Goal: Task Accomplishment & Management: Use online tool/utility

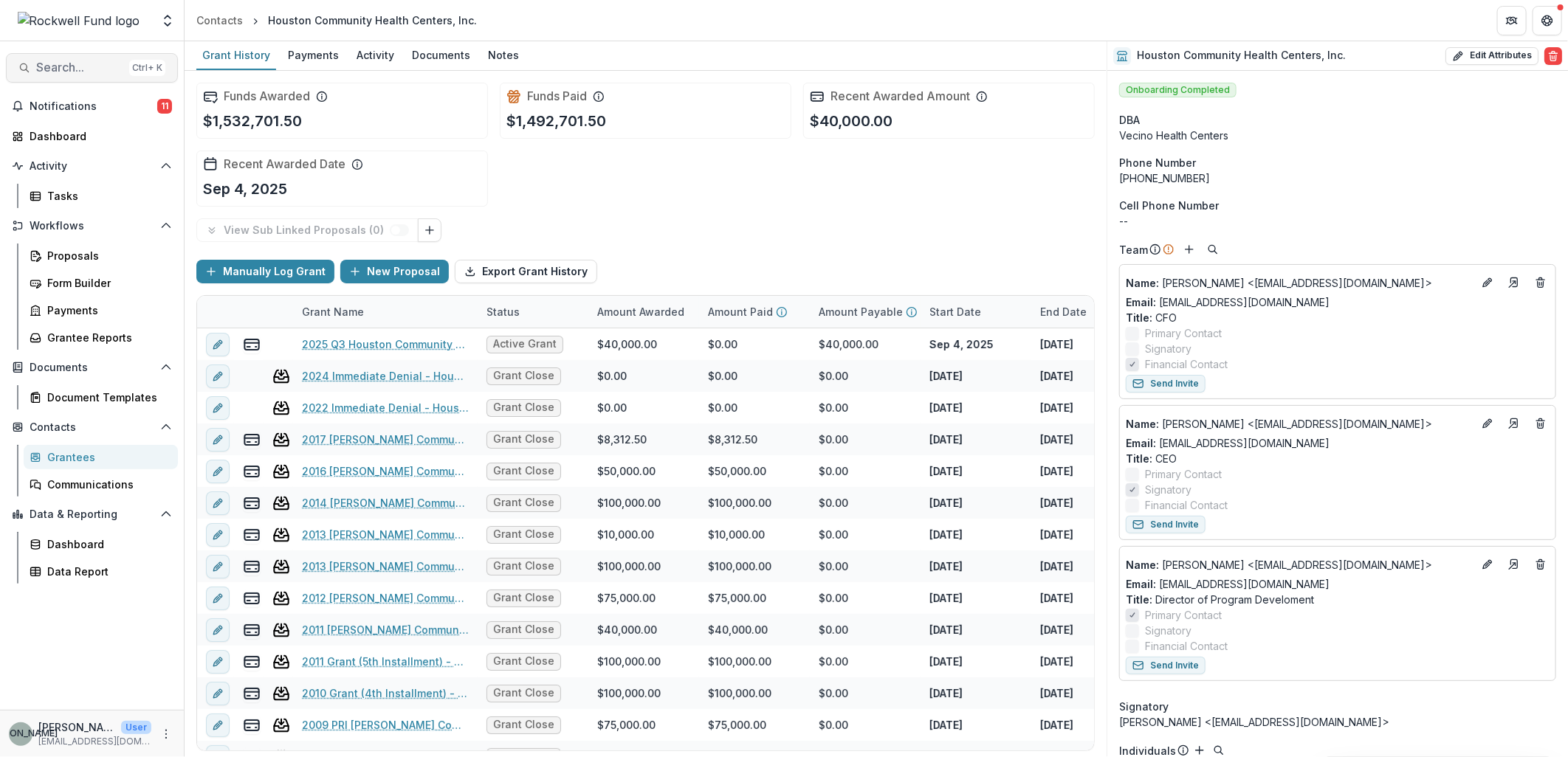
click at [106, 71] on span "Search..." at bounding box center [80, 67] width 87 height 14
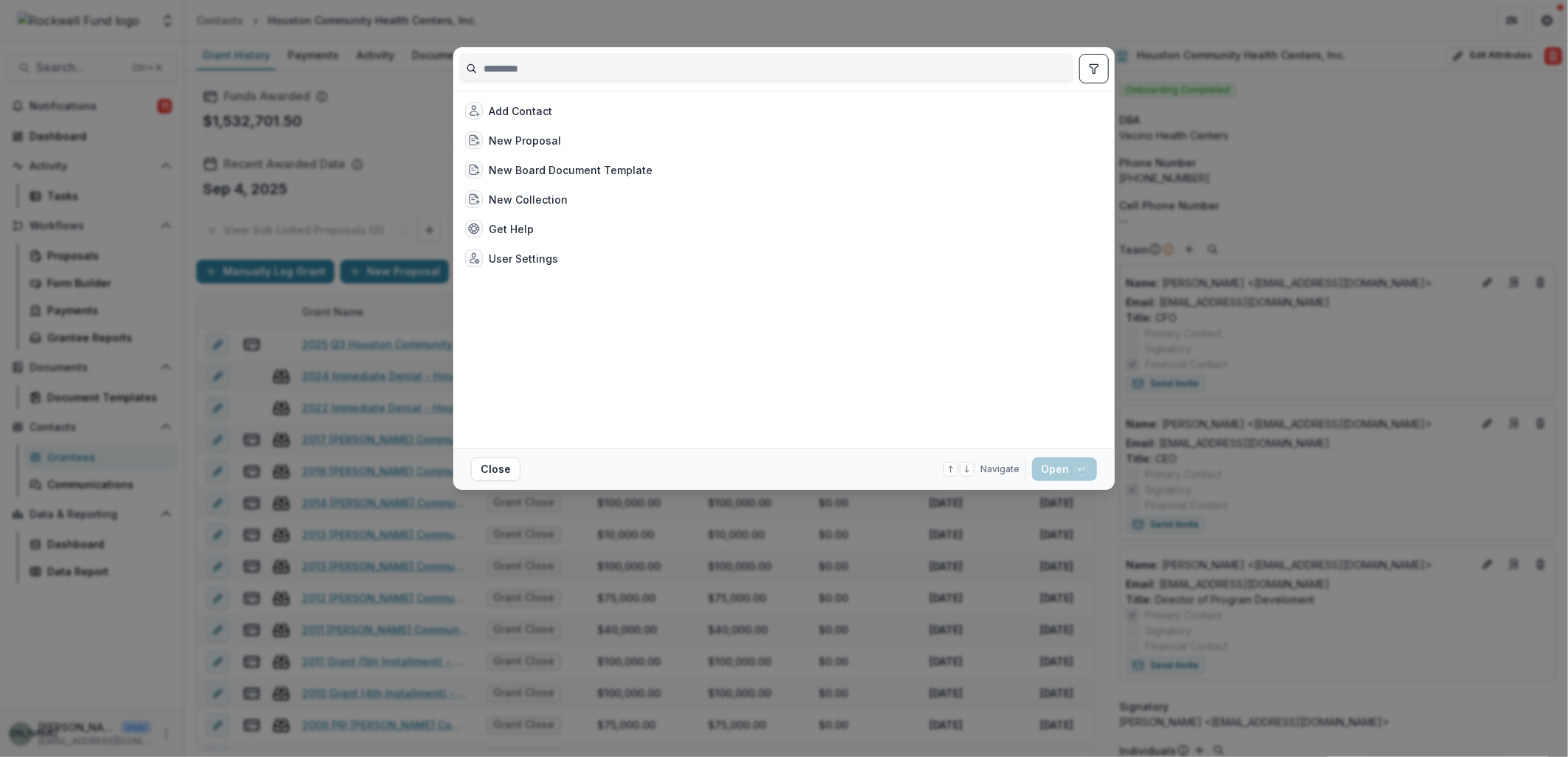
click at [1373, 168] on div "Add Contact New Proposal New Board Document Template New Collection Get Help Us…" at bounding box center [784, 378] width 1568 height 757
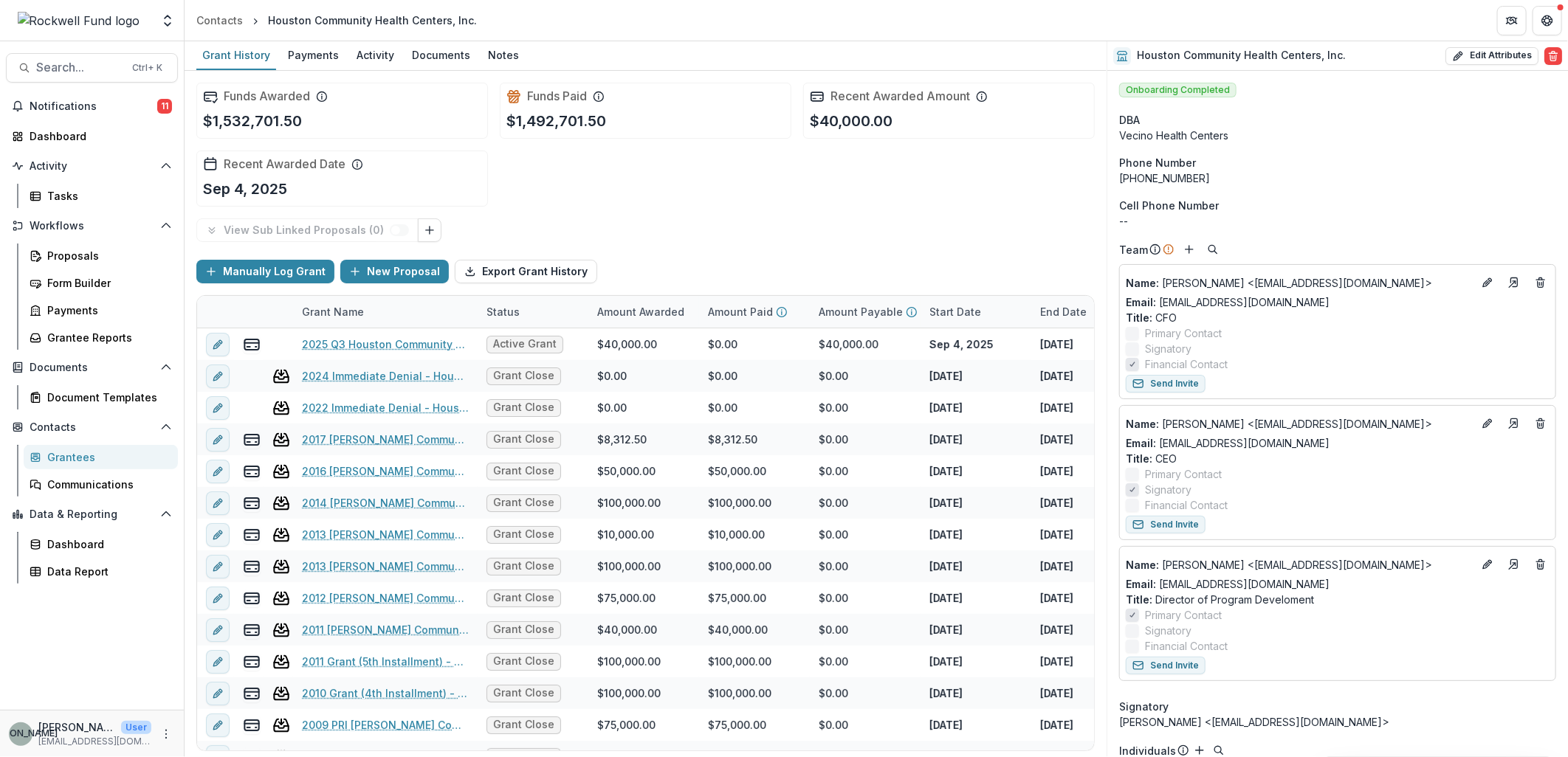
click at [63, 123] on div "Notifications 11 Dashboard Activity Tasks Workflows Proposals Form Builder Paym…" at bounding box center [91, 401] width 184 height 615
click at [59, 131] on div "Dashboard" at bounding box center [97, 135] width 136 height 16
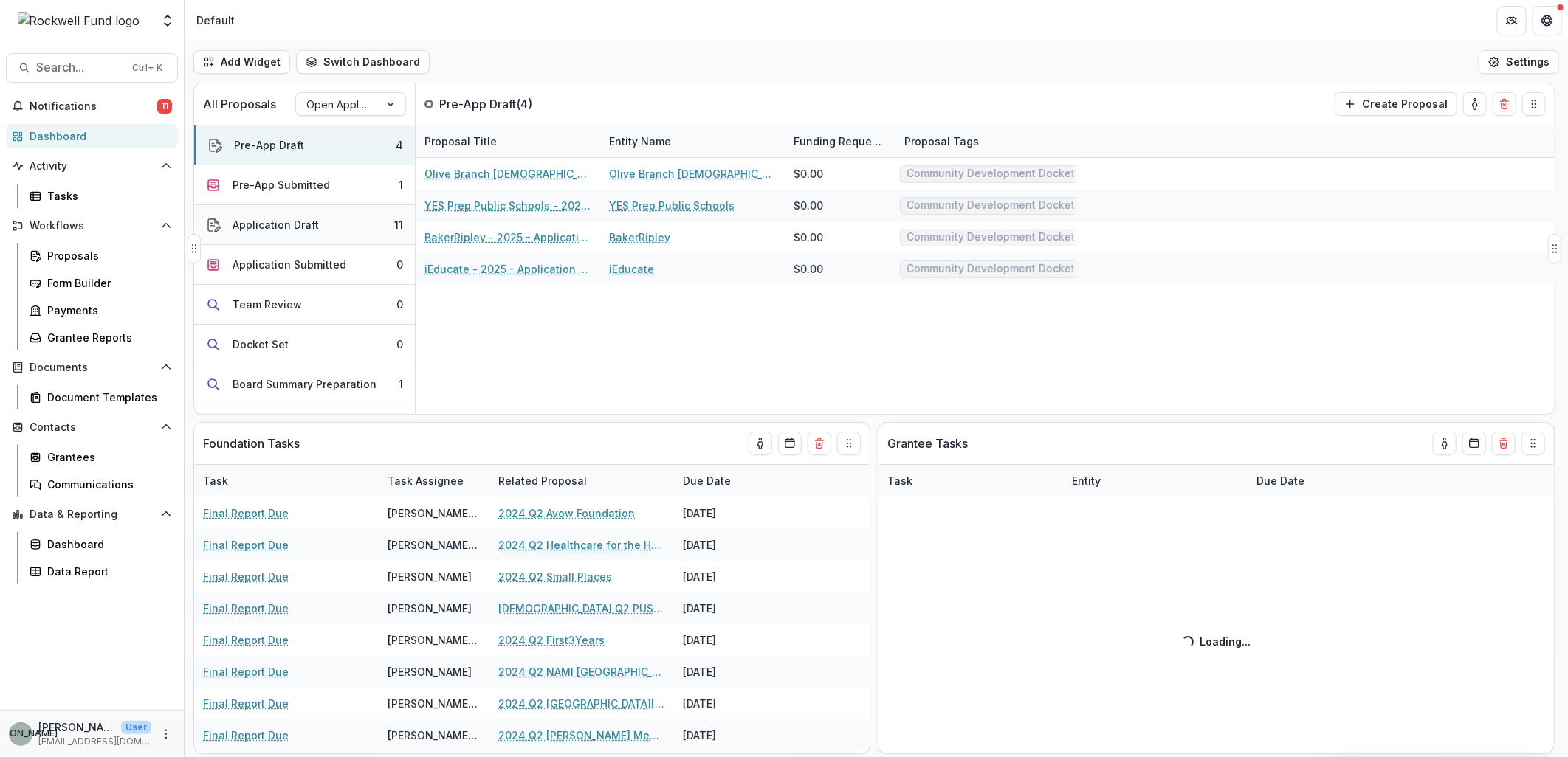
click at [346, 223] on button "Application Draft 11" at bounding box center [304, 225] width 220 height 40
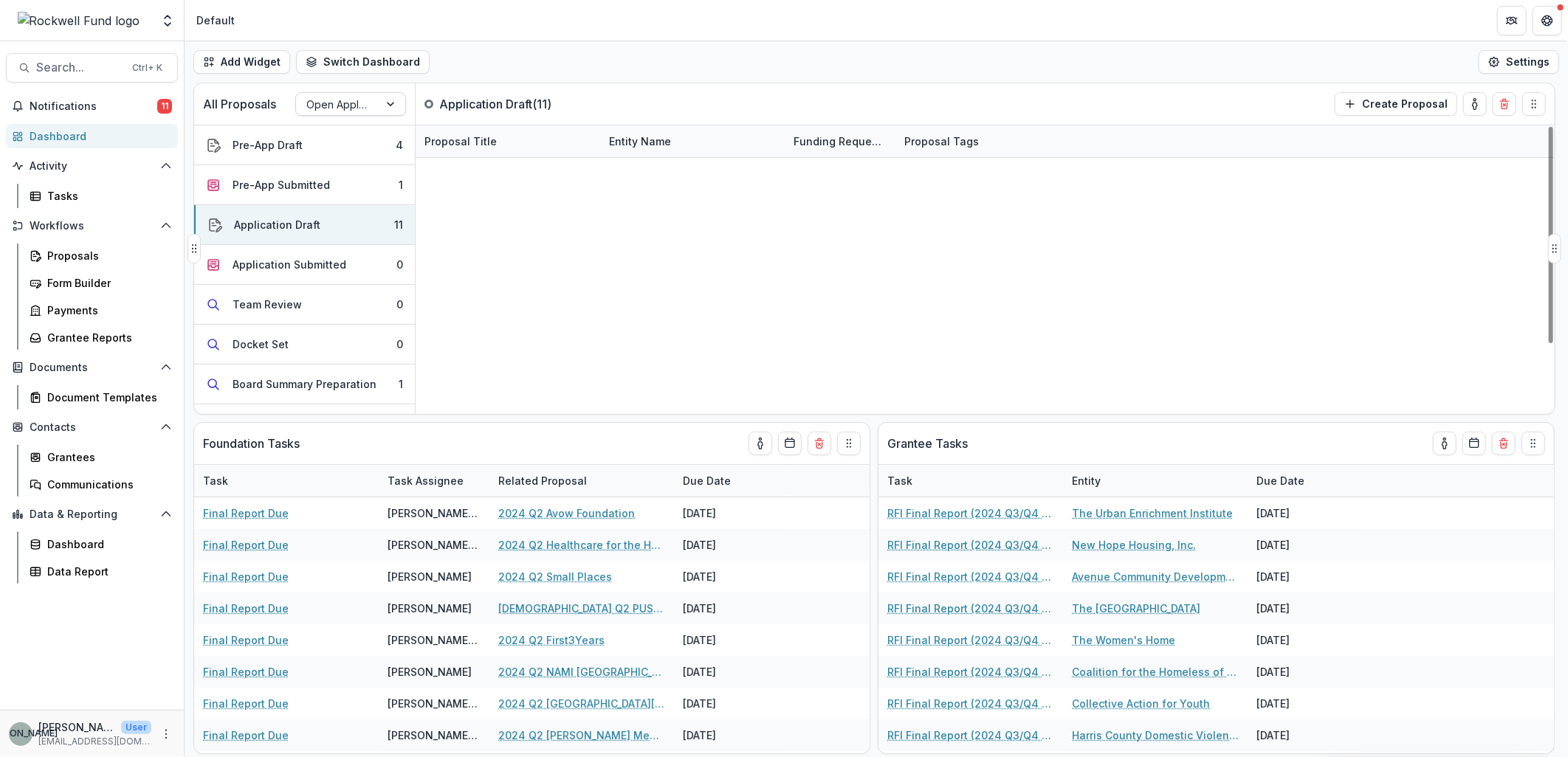
click at [381, 108] on div at bounding box center [392, 104] width 27 height 22
click at [359, 756] on div "Invited Applications" at bounding box center [784, 765] width 1568 height 17
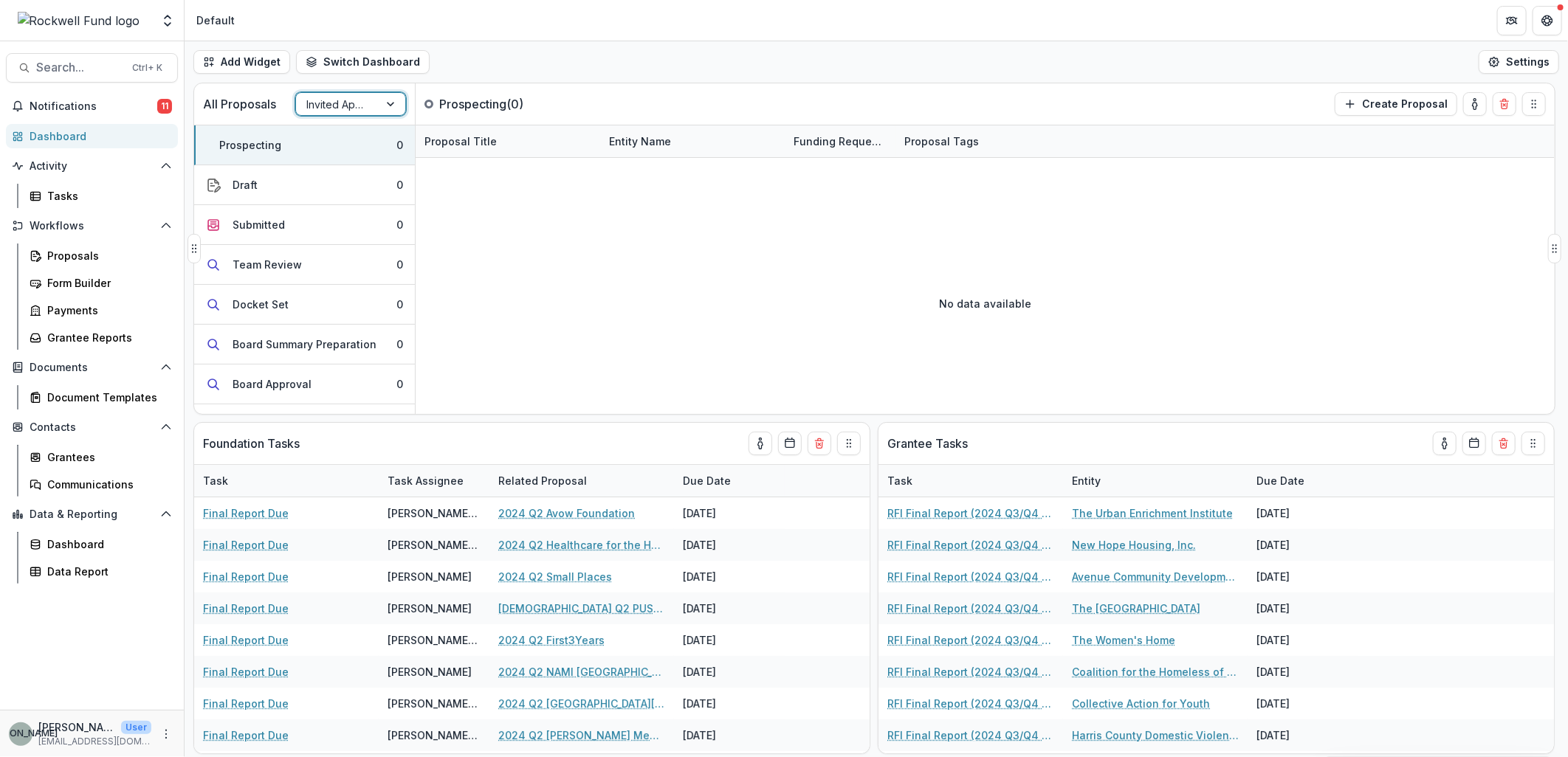
click at [390, 101] on div at bounding box center [392, 104] width 27 height 22
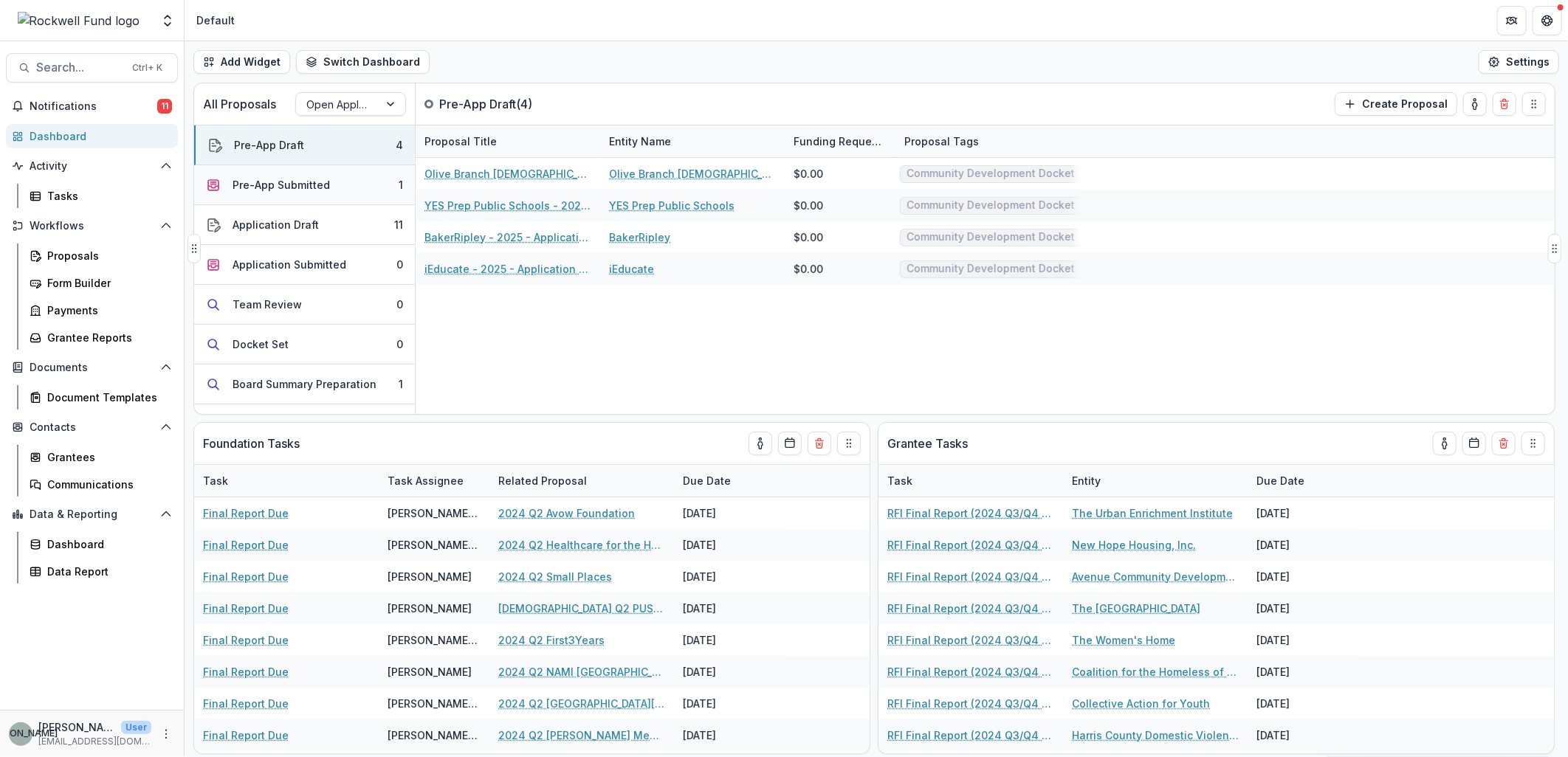
click at [298, 189] on div "Pre-App Submitted" at bounding box center [281, 185] width 98 height 16
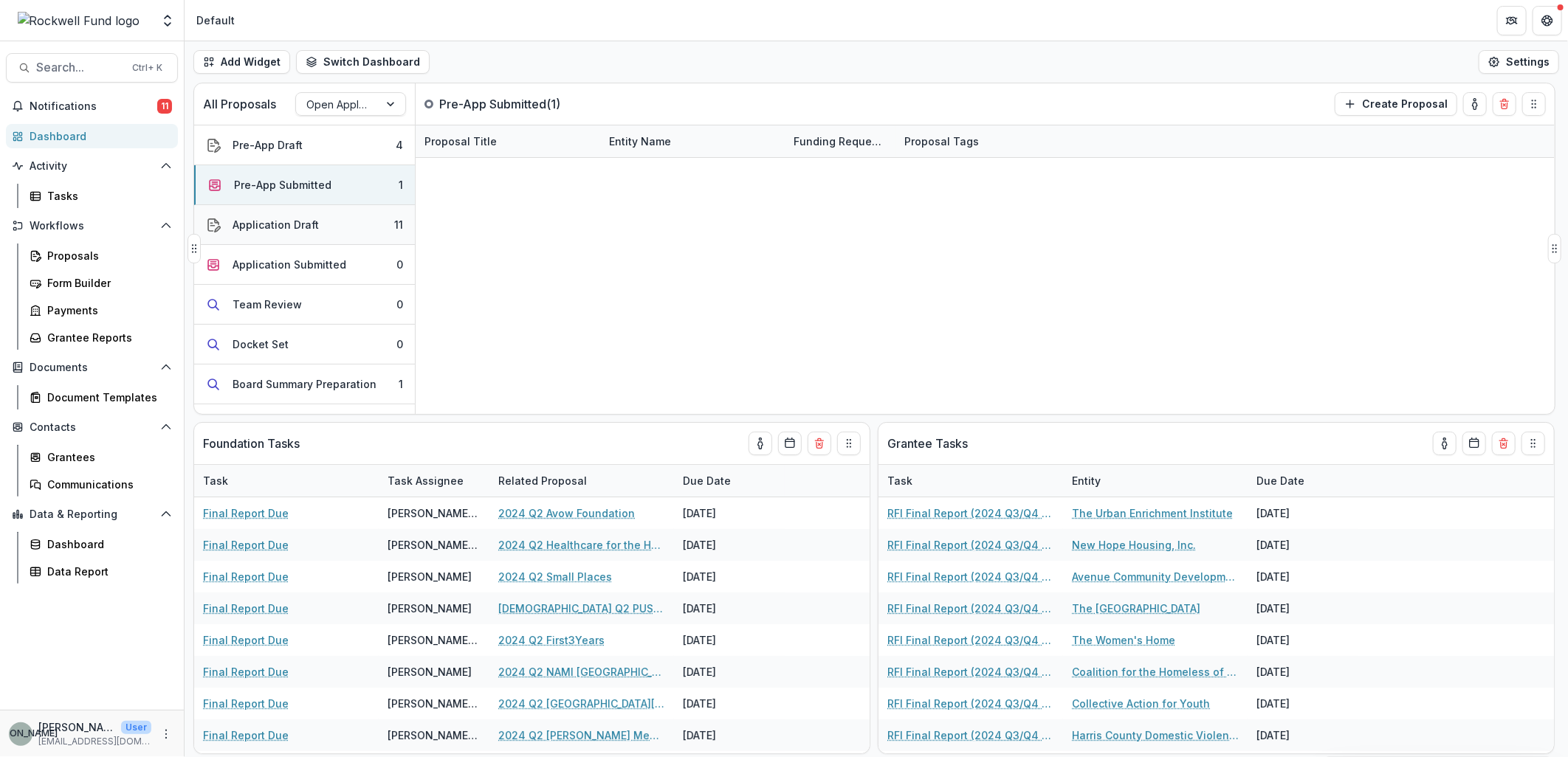
click at [300, 219] on div "Application Draft" at bounding box center [275, 224] width 86 height 16
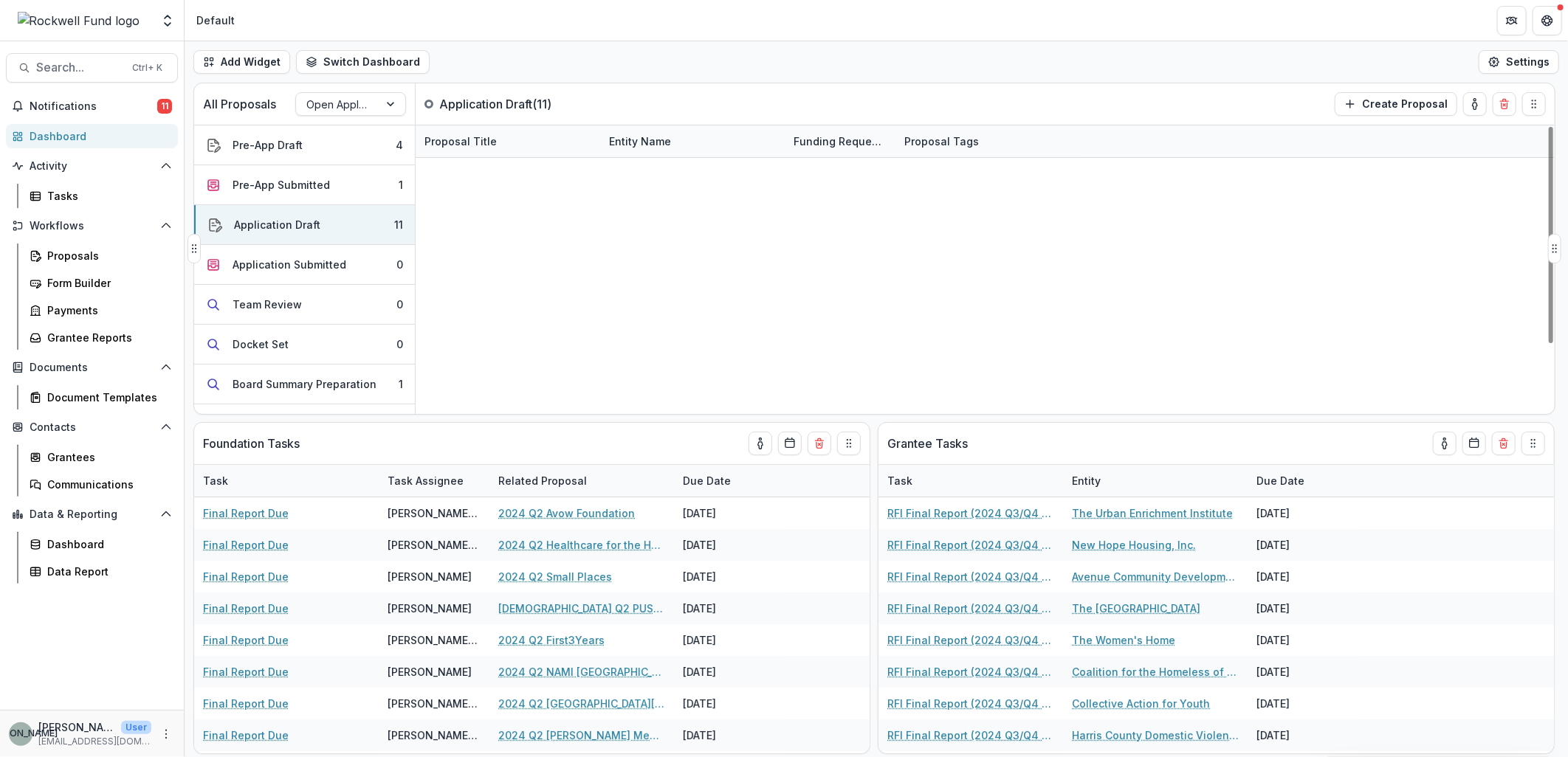
scroll to position [82, 0]
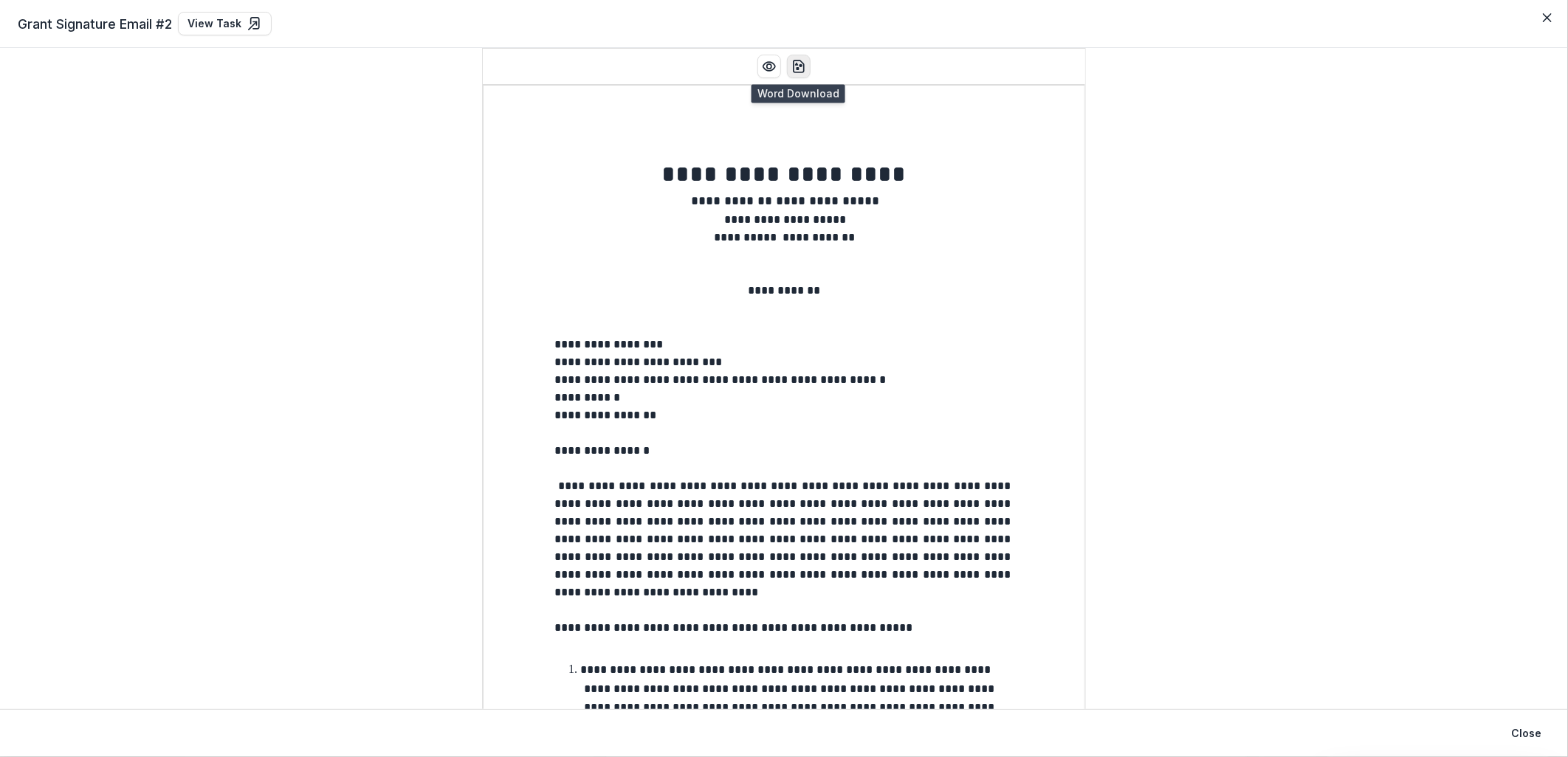
click at [800, 67] on circle "download-word" at bounding box center [800, 65] width 3 height 3
